Goal: Task Accomplishment & Management: Manage account settings

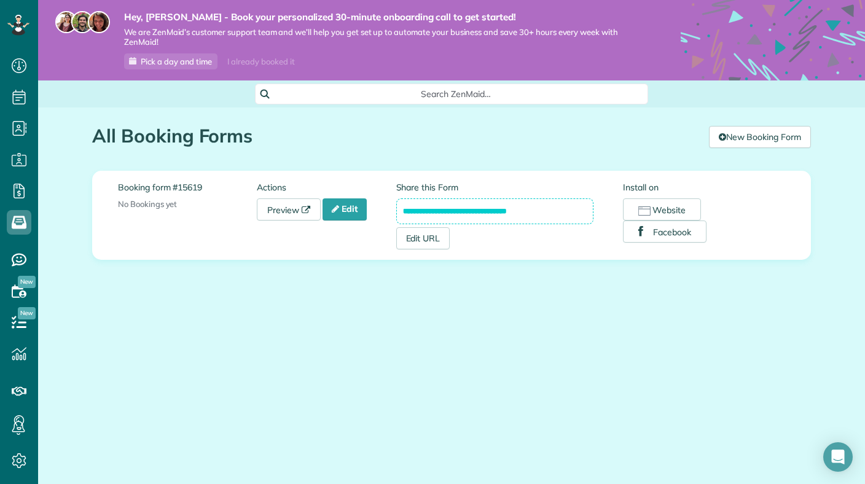
scroll to position [6, 6]
click at [70, 202] on div "**********" at bounding box center [451, 229] width 827 height 244
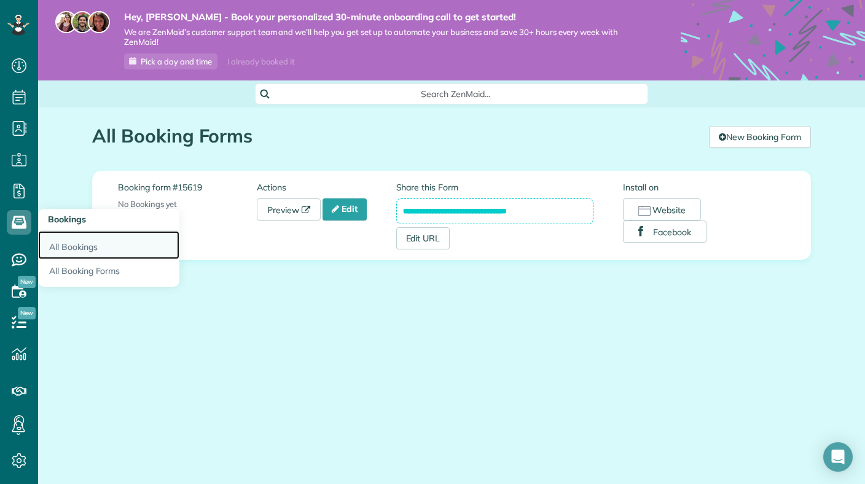
click at [74, 238] on link "All Bookings" at bounding box center [108, 245] width 141 height 28
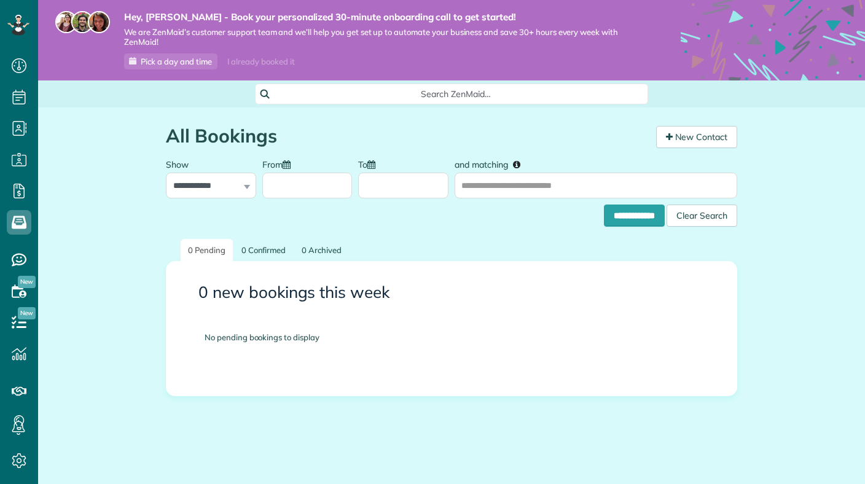
scroll to position [6, 6]
click at [672, 144] on link "New Contact" at bounding box center [696, 137] width 81 height 22
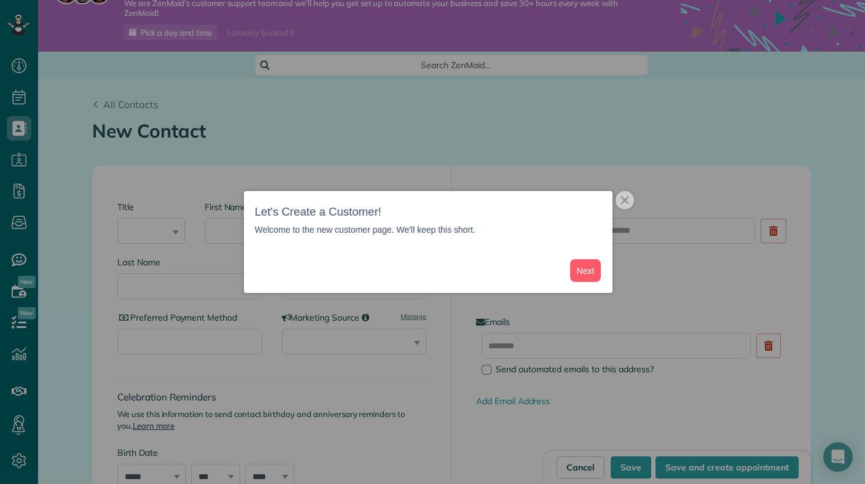
scroll to position [33, 0]
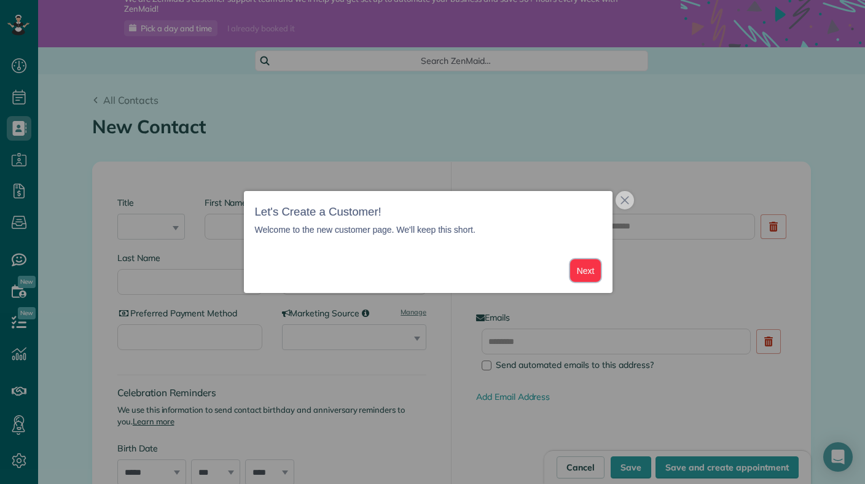
click at [583, 275] on button "Next" at bounding box center [585, 270] width 31 height 23
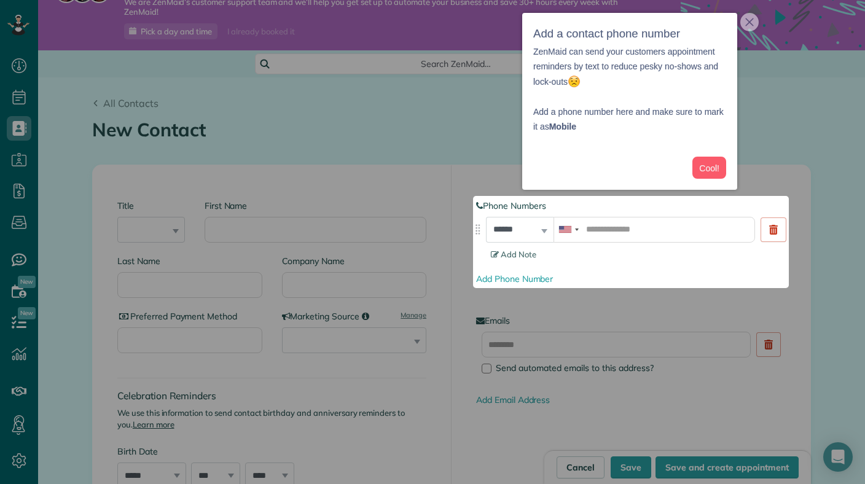
scroll to position [30, 0]
click at [595, 69] on p "ZenMaid can send your customers appointment reminders by text to reduce pesky n…" at bounding box center [629, 66] width 193 height 45
click at [437, 145] on div at bounding box center [432, 98] width 865 height 196
click at [703, 170] on button "Cool!" at bounding box center [709, 168] width 34 height 23
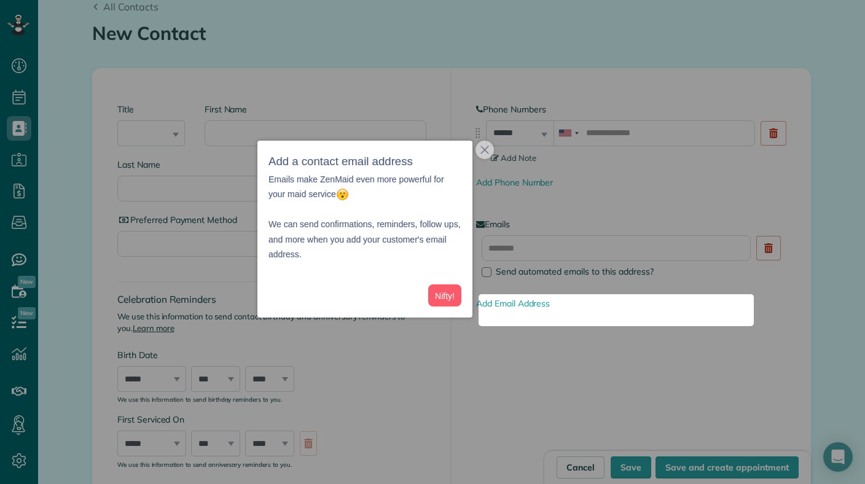
scroll to position [133, 0]
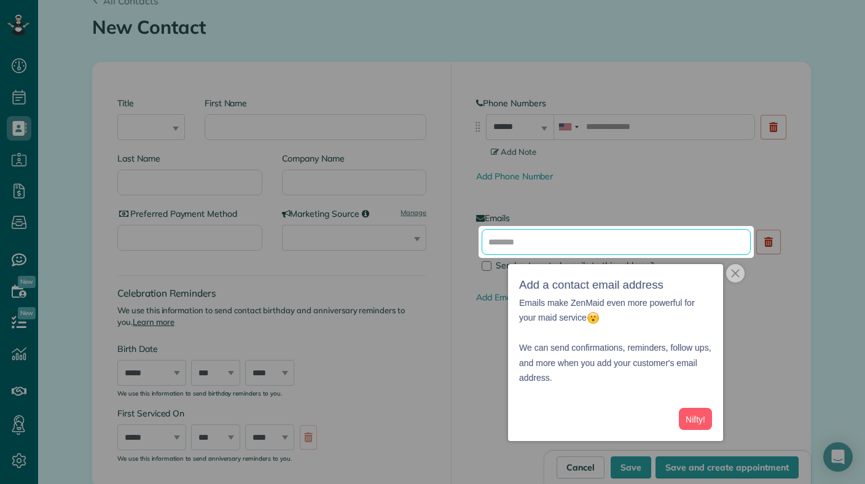
click at [558, 236] on input "text" at bounding box center [615, 242] width 269 height 26
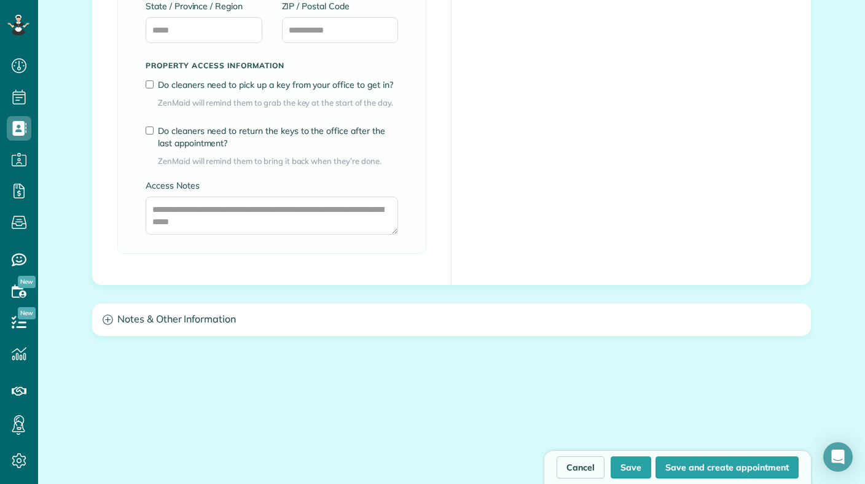
scroll to position [1062, 0]
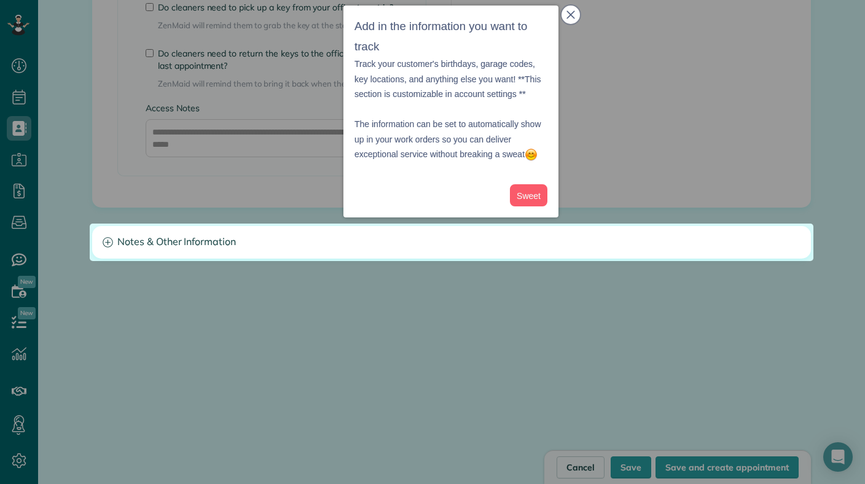
click at [571, 18] on icon "close," at bounding box center [570, 14] width 9 height 9
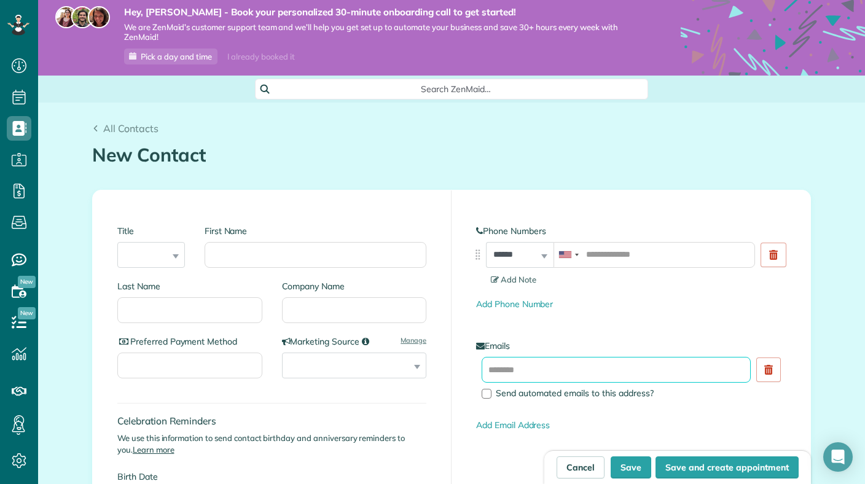
scroll to position [0, 0]
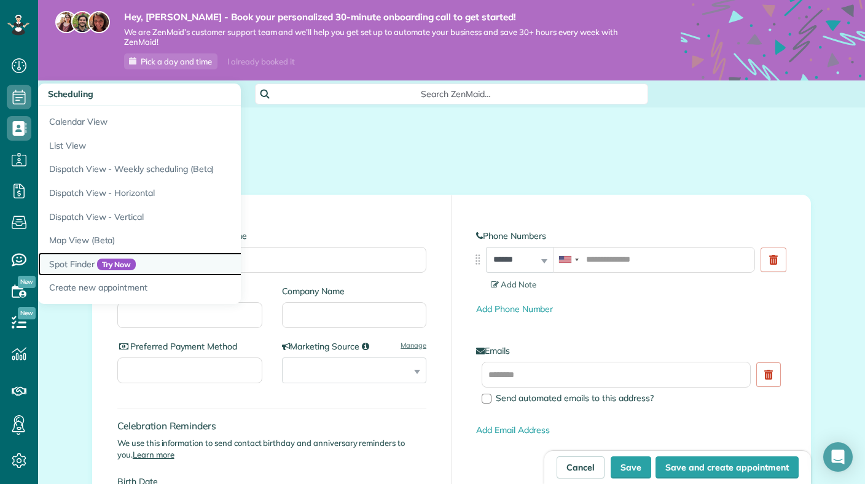
click at [84, 259] on link "Spot Finder Try Now" at bounding box center [191, 264] width 307 height 24
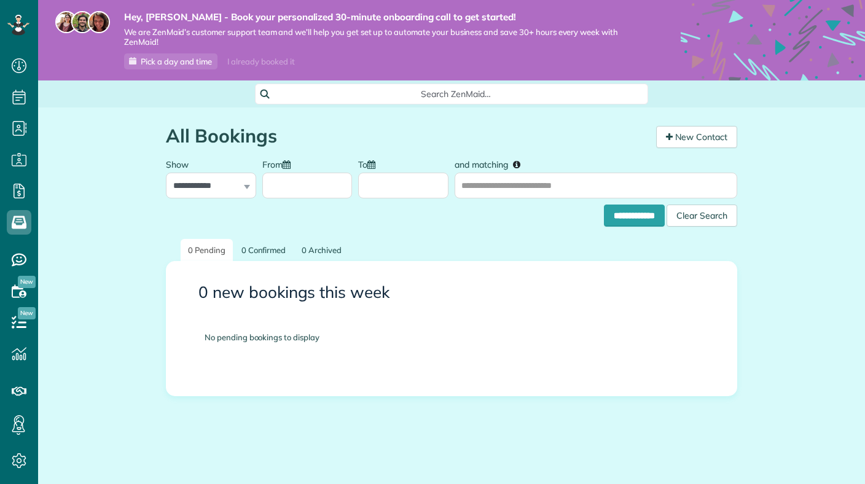
scroll to position [6, 6]
click at [434, 147] on div "All Bookings" at bounding box center [406, 139] width 481 height 26
drag, startPoint x: 194, startPoint y: 33, endPoint x: 297, endPoint y: 31, distance: 102.6
click at [297, 31] on span "We are ZenMaid’s customer support team and we’ll help you get set up to automat…" at bounding box center [384, 37] width 520 height 21
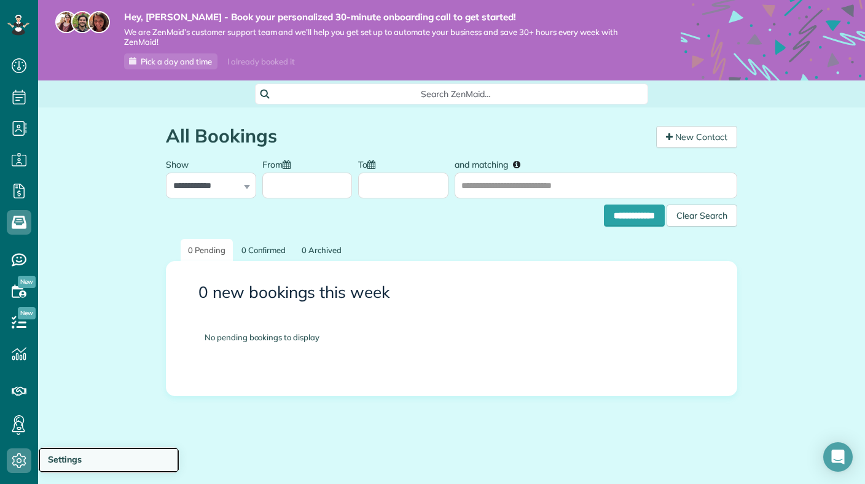
click at [64, 460] on span "Settings" at bounding box center [65, 459] width 34 height 11
